Goal: Navigation & Orientation: Find specific page/section

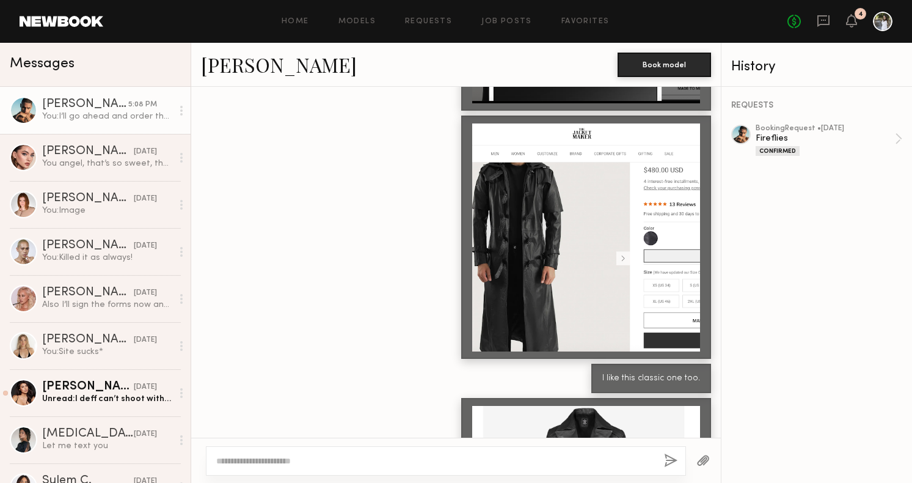
scroll to position [11908, 0]
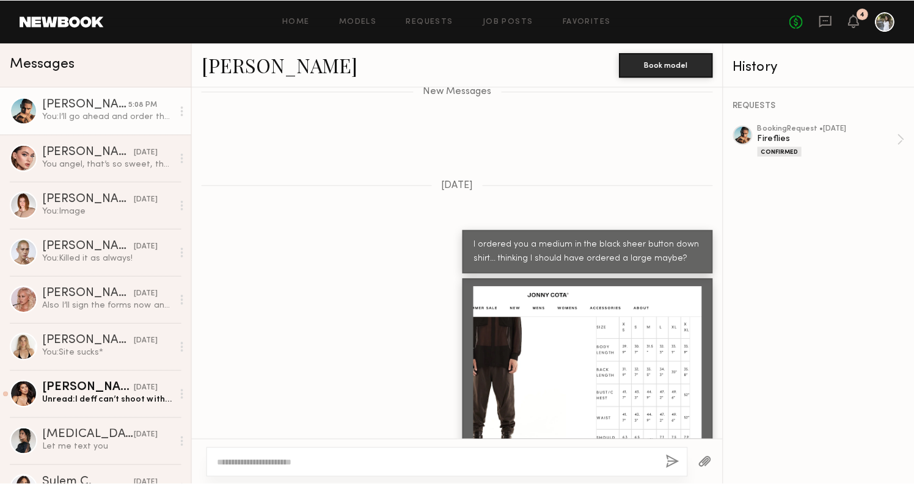
scroll to position [12689, 0]
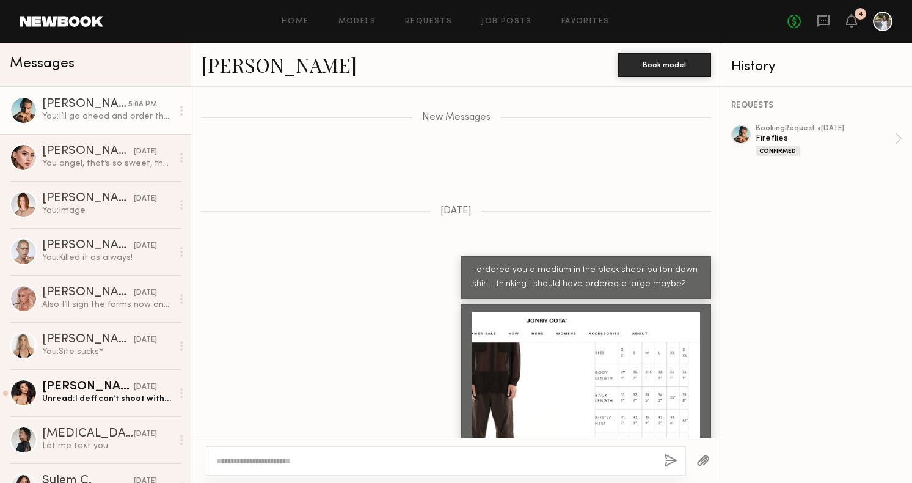
click at [674, 312] on div at bounding box center [586, 426] width 228 height 228
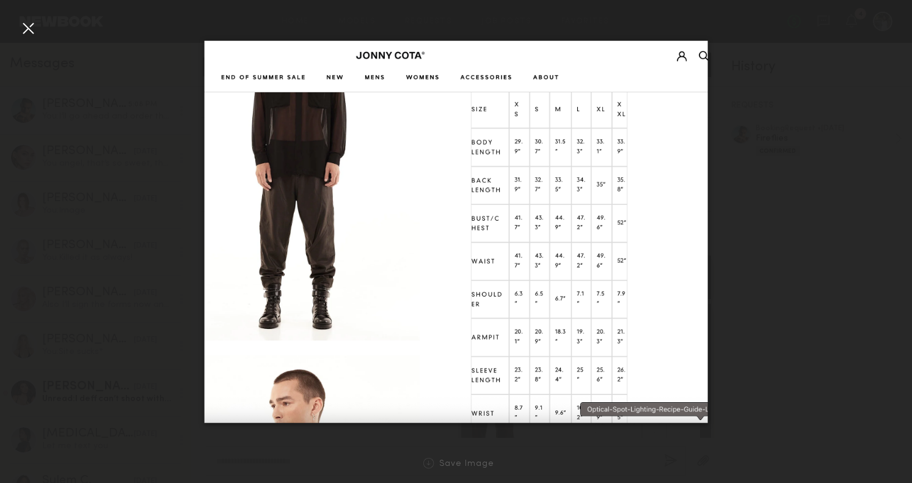
click at [721, 98] on div at bounding box center [456, 232] width 912 height 424
click at [24, 27] on div at bounding box center [28, 28] width 20 height 20
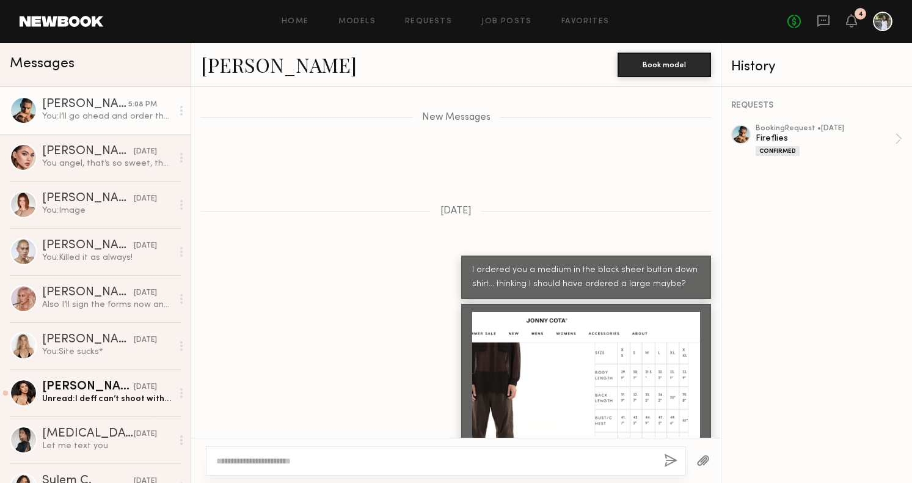
click at [740, 137] on div at bounding box center [741, 135] width 20 height 20
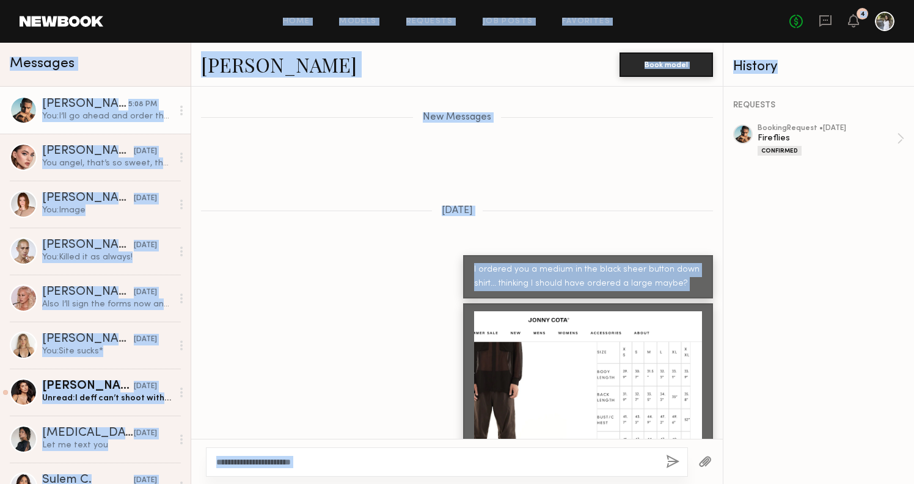
drag, startPoint x: 758, startPoint y: 79, endPoint x: 786, endPoint y: -42, distance: 124.8
click at [786, 0] on html "Home Models Requests Job Posts Favorites Sign Out No fees up to $5,000 4 Messag…" at bounding box center [457, 242] width 914 height 484
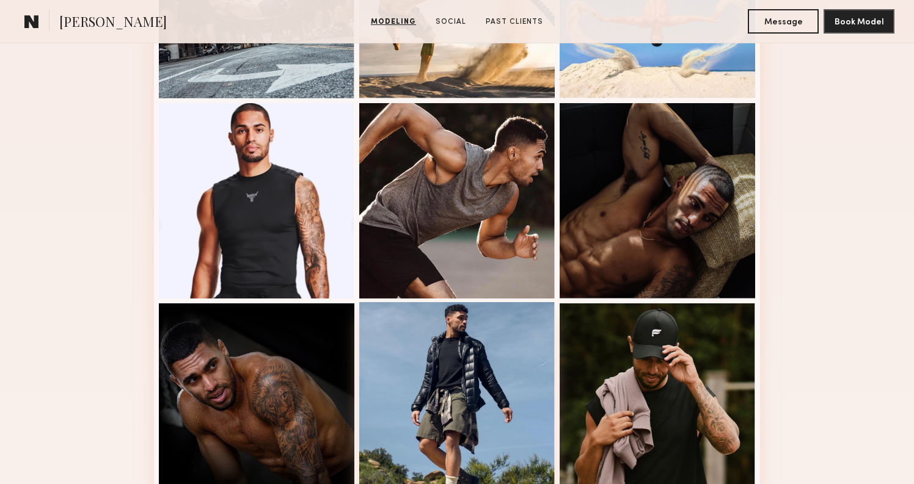
scroll to position [657, 0]
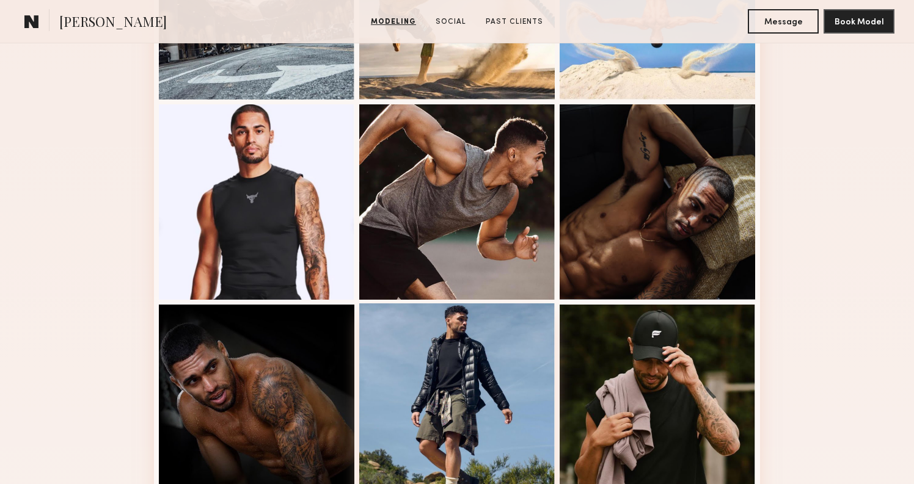
click at [501, 376] on div at bounding box center [456, 401] width 195 height 195
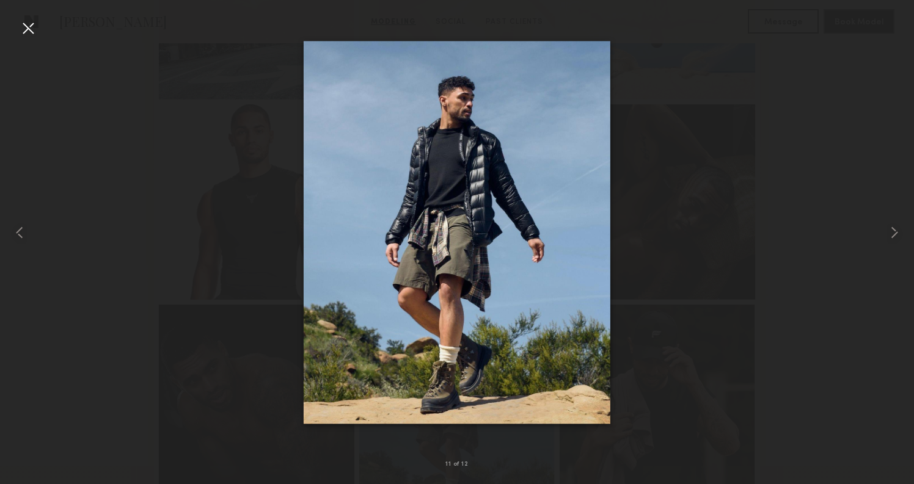
click at [31, 30] on div at bounding box center [28, 28] width 20 height 20
